Goal: Task Accomplishment & Management: Use online tool/utility

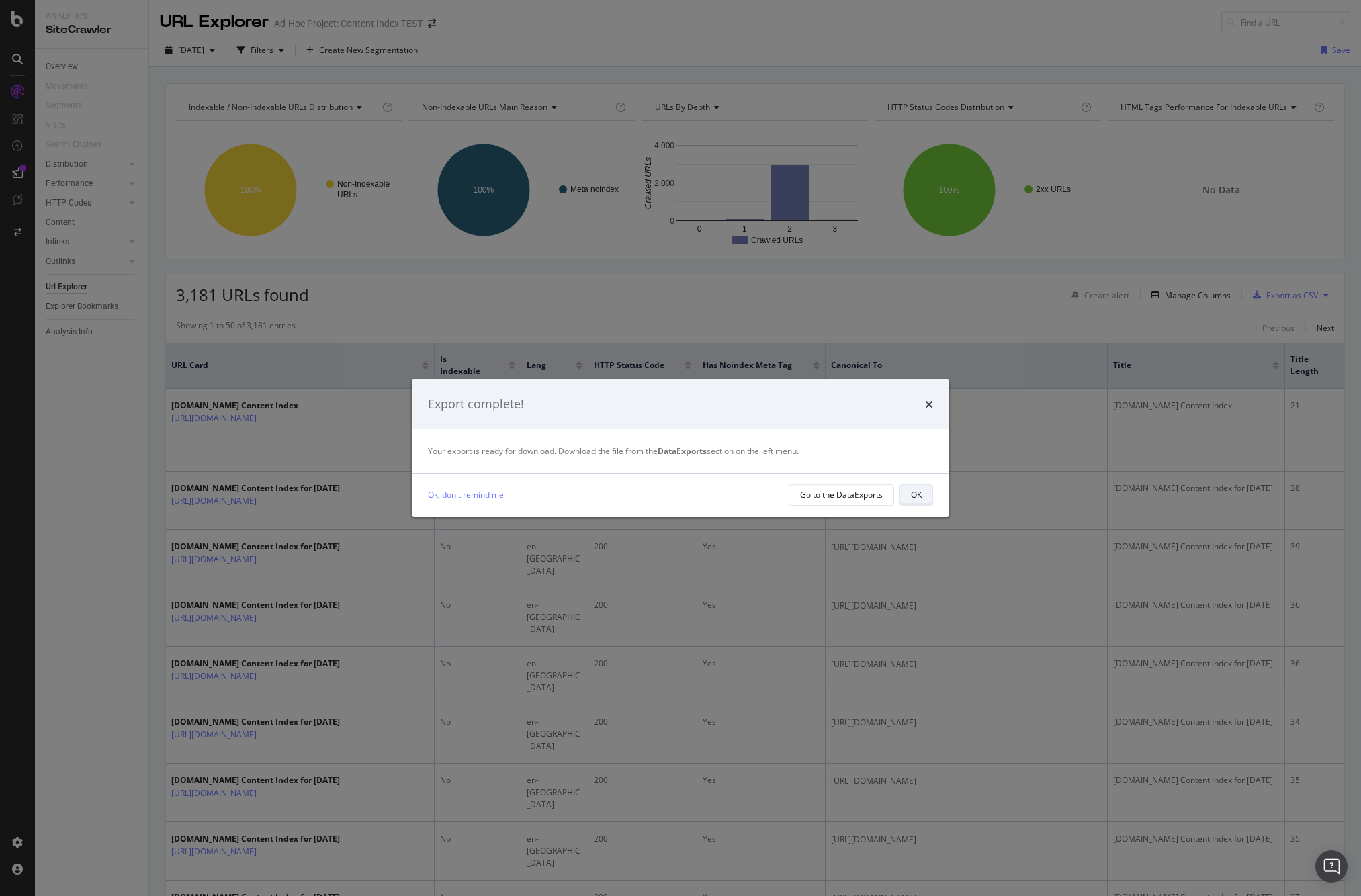
click at [917, 497] on div "OK" at bounding box center [917, 494] width 11 height 12
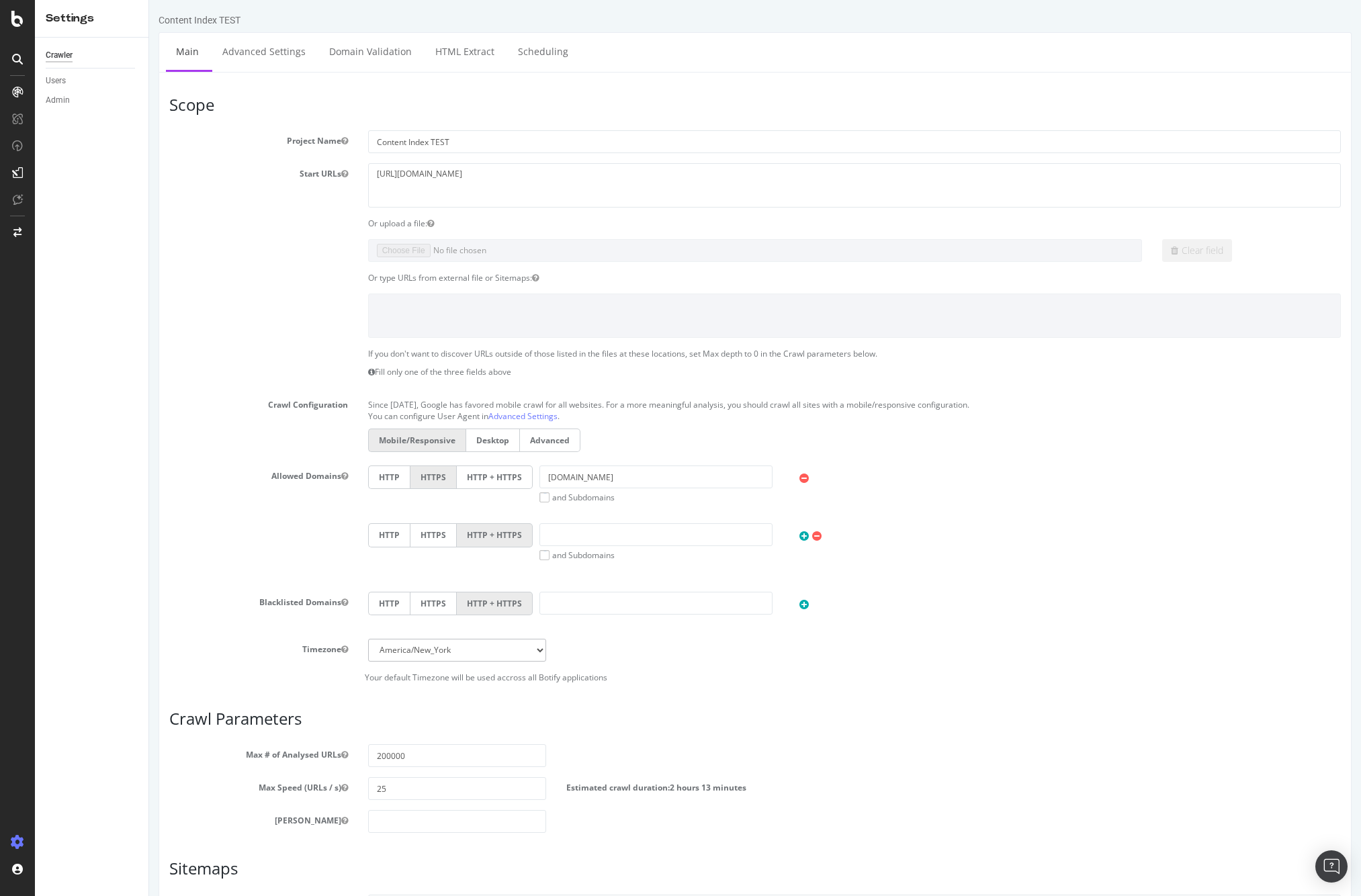
click at [418, 96] on h3 "Scope" at bounding box center [755, 104] width 1172 height 17
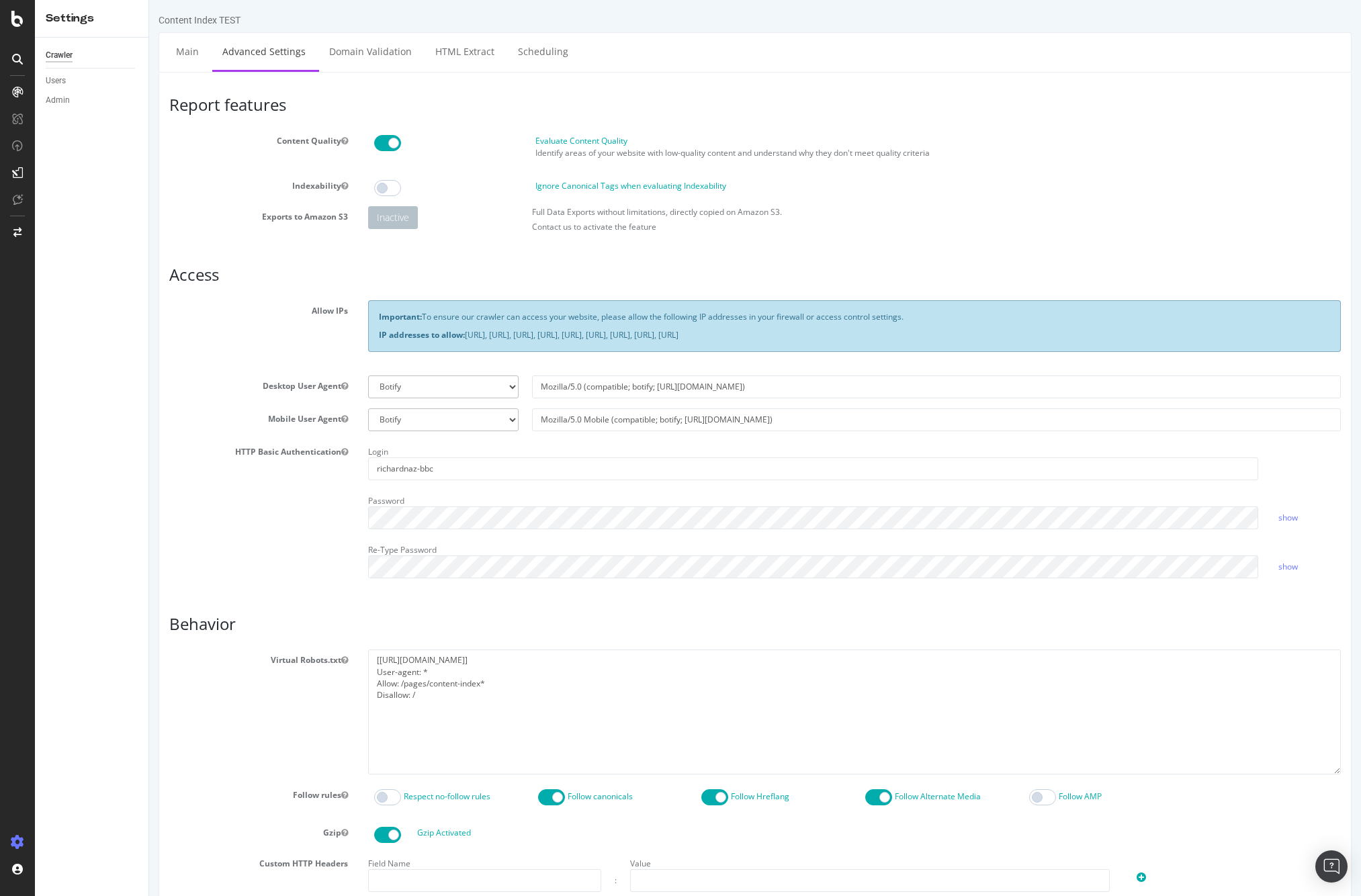
click at [284, 274] on h3 "Access" at bounding box center [755, 274] width 1172 height 17
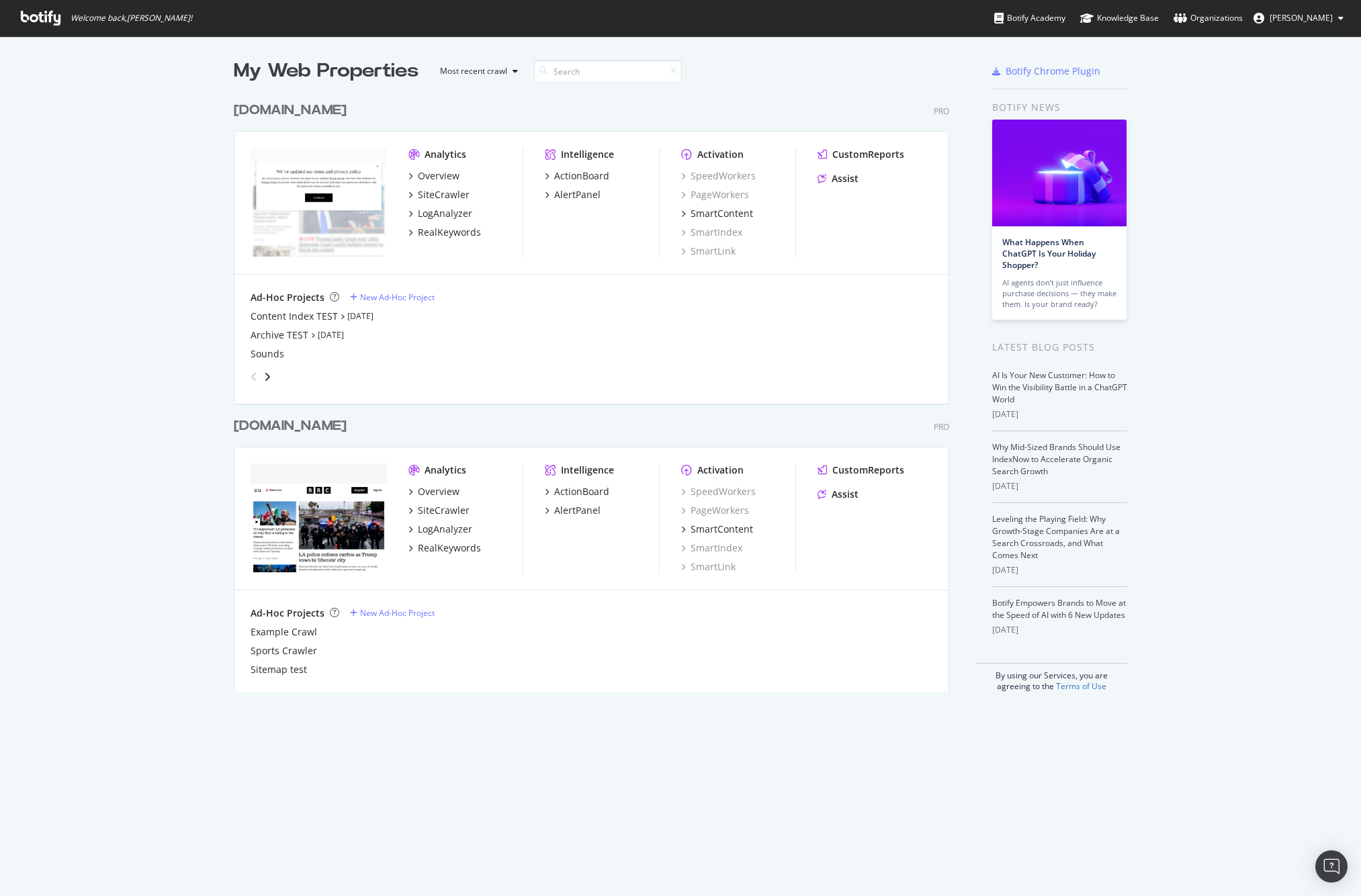
scroll to position [607, 726]
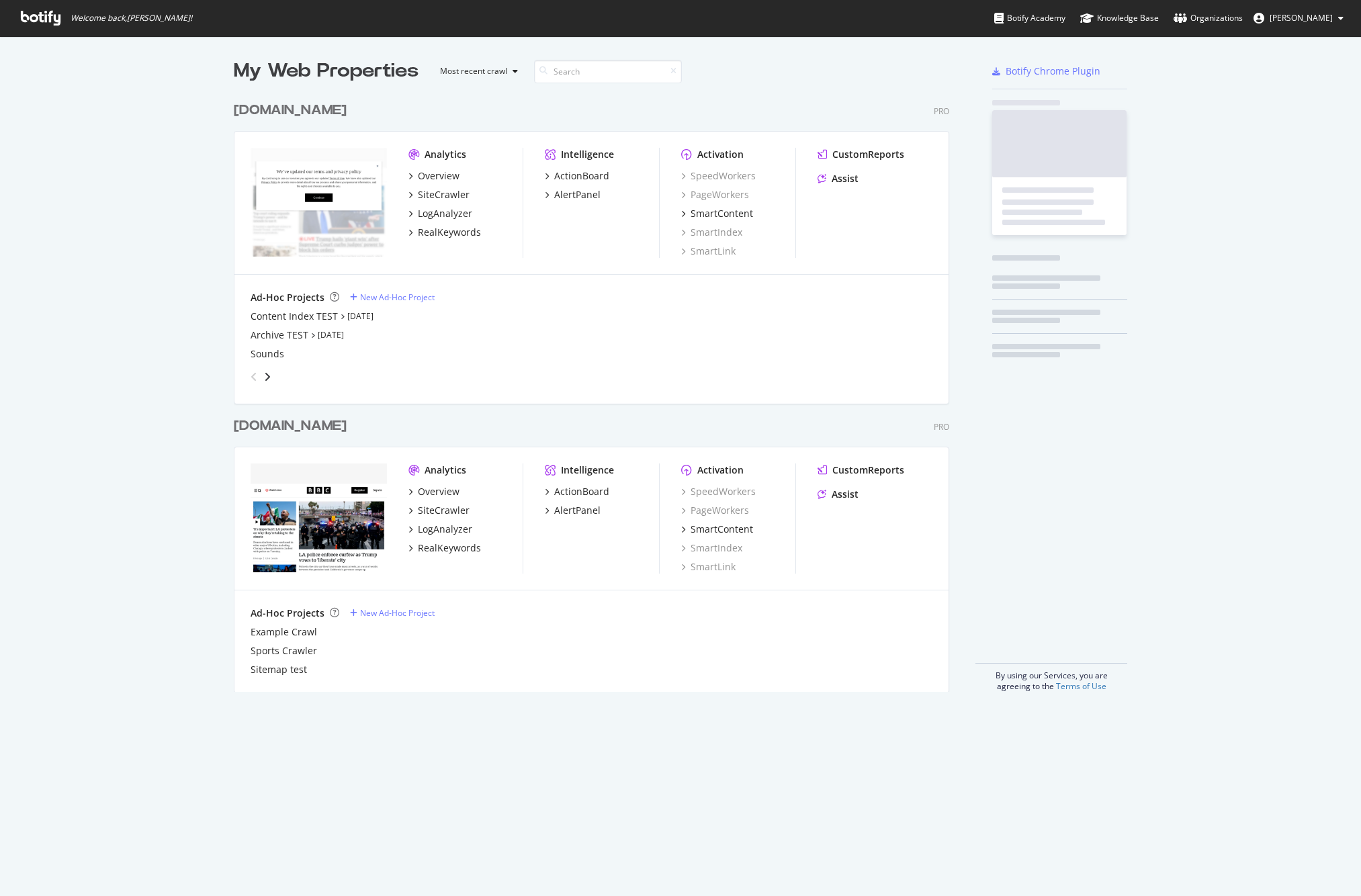
scroll to position [607, 726]
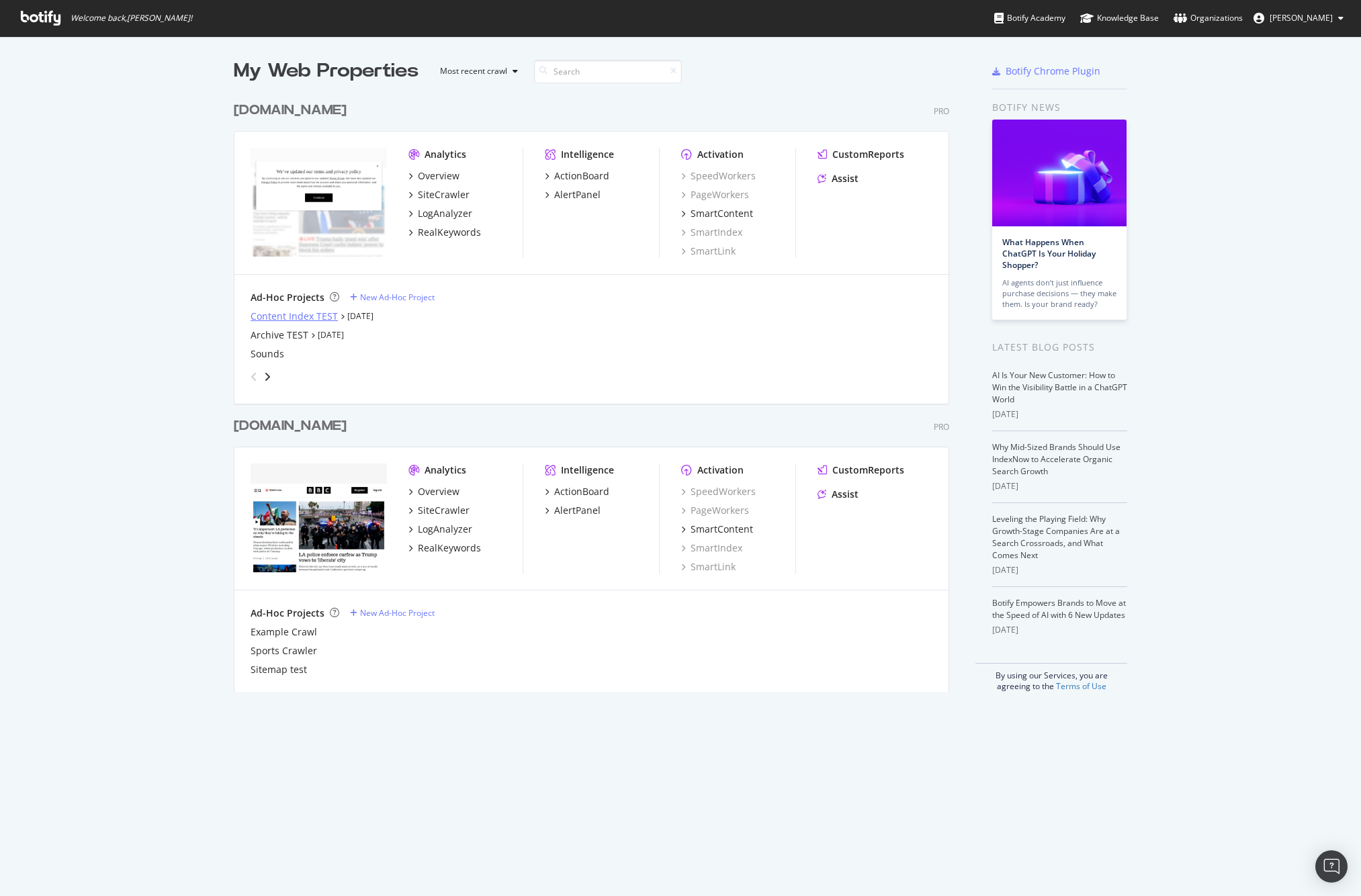
click at [296, 315] on div "Content Index TEST" at bounding box center [294, 317] width 87 height 14
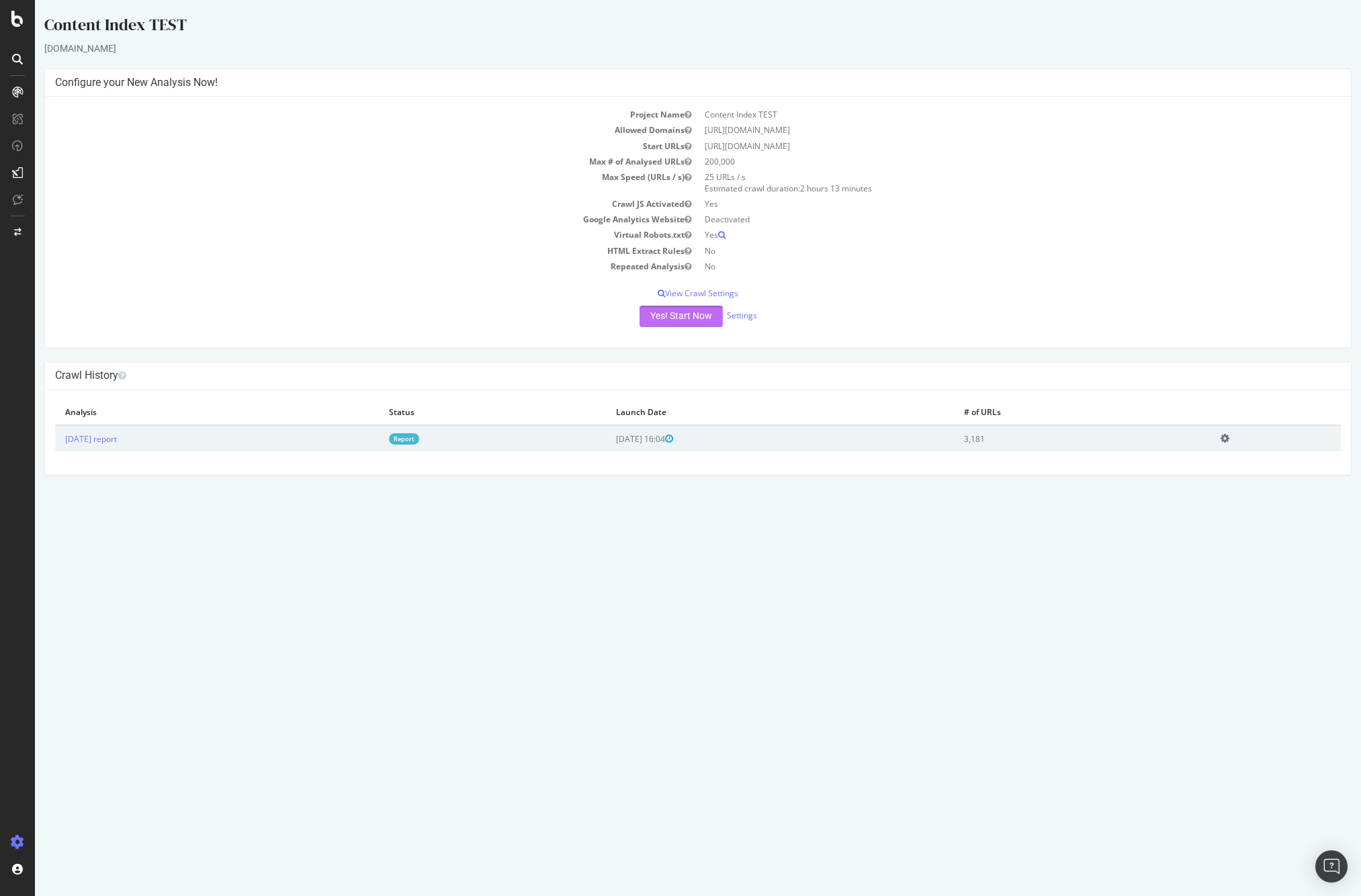
click at [667, 317] on button "Yes! Start Now" at bounding box center [681, 316] width 83 height 21
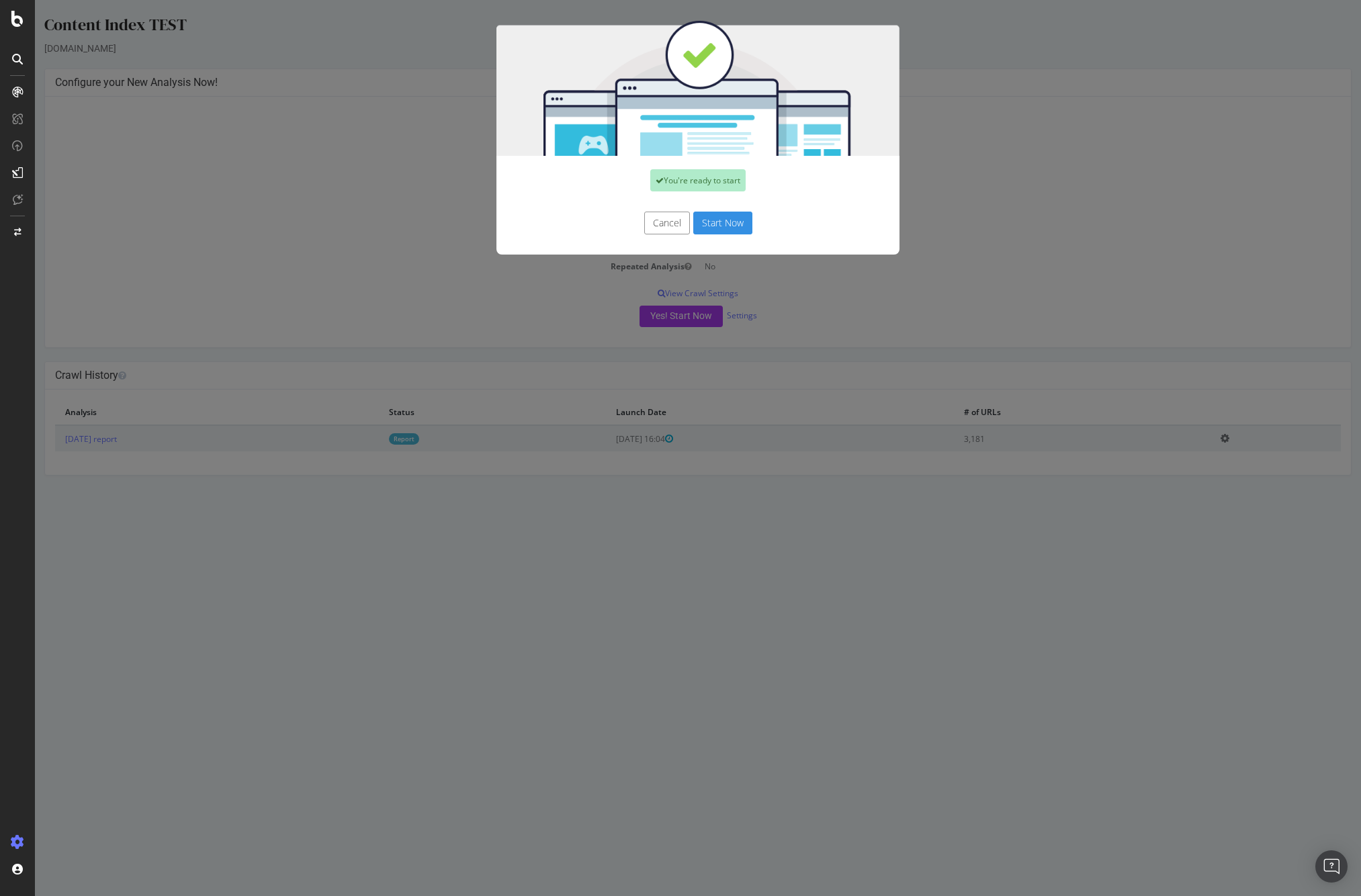
click at [716, 224] on button "Start Now" at bounding box center [723, 222] width 59 height 23
